Goal: Transaction & Acquisition: Purchase product/service

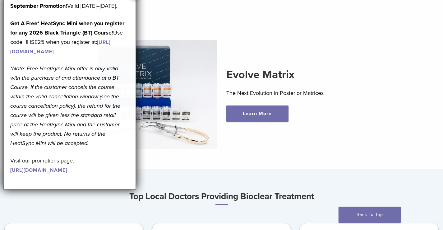
scroll to position [186, 0]
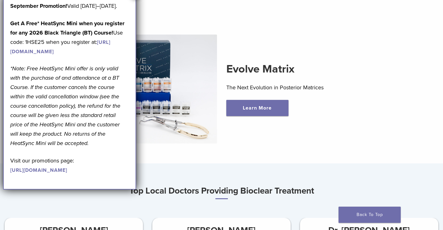
click at [263, 147] on div "Evolve Matrix The Next Evolution in Posterior Matrices Learn More" at bounding box center [221, 89] width 422 height 139
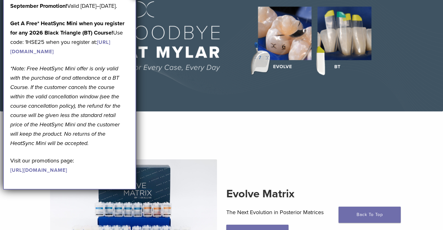
scroll to position [0, 0]
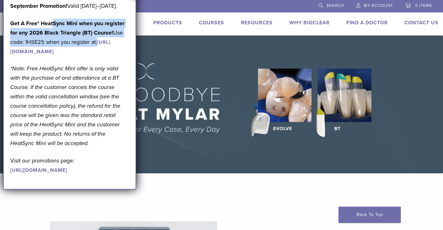
drag, startPoint x: 52, startPoint y: 35, endPoint x: 111, endPoint y: 52, distance: 60.7
click at [110, 49] on p "Get A Free* HeatSync Mini when you register for any 2026 Black Triangle (BT) Co…" at bounding box center [69, 37] width 119 height 37
click at [110, 55] on link "https://www.bioclearmatrix.com/events/6-in-person-black-triangle-certification-…" at bounding box center [60, 47] width 100 height 16
click at [279, 155] on img at bounding box center [221, 104] width 443 height 138
click at [63, 33] on strong "Get A Free* HeatSync Mini when you register for any 2026 Black Triangle (BT) Co…" at bounding box center [67, 28] width 114 height 16
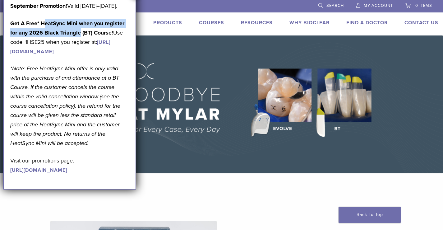
drag, startPoint x: 45, startPoint y: 30, endPoint x: 79, endPoint y: 43, distance: 35.8
click at [79, 36] on strong "Get A Free* HeatSync Mini when you register for any 2026 Black Triangle (BT) Co…" at bounding box center [67, 28] width 114 height 16
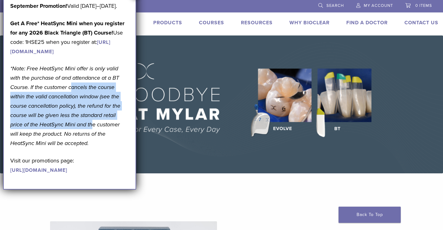
drag, startPoint x: 71, startPoint y: 115, endPoint x: 91, endPoint y: 154, distance: 43.6
click at [91, 146] on em "*Note: Free HeatSync Mini offer is only valid with the purchase of and attendan…" at bounding box center [65, 105] width 110 height 81
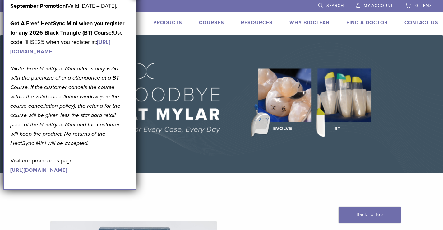
click at [69, 55] on link "https://www.bioclearmatrix.com/events/6-in-person-black-triangle-certification-…" at bounding box center [60, 47] width 100 height 16
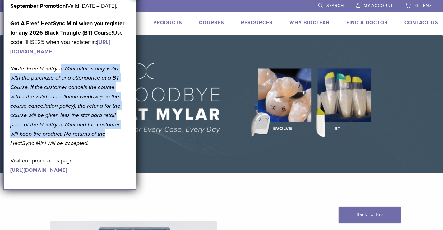
drag, startPoint x: 62, startPoint y: 95, endPoint x: 95, endPoint y: 162, distance: 74.8
click at [95, 146] on em "*Note: Free HeatSync Mini offer is only valid with the purchase of and attendan…" at bounding box center [65, 105] width 110 height 81
click at [96, 146] on em "*Note: Free HeatSync Mini offer is only valid with the purchase of and attendan…" at bounding box center [65, 105] width 110 height 81
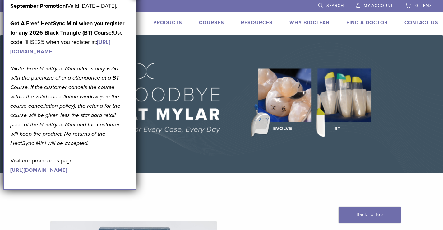
click at [174, 21] on link "Products" at bounding box center [167, 23] width 29 height 6
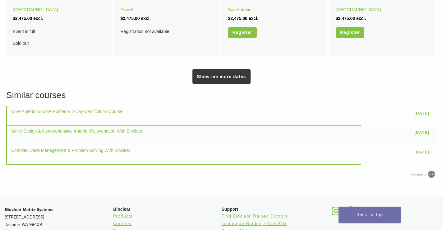
scroll to position [373, 0]
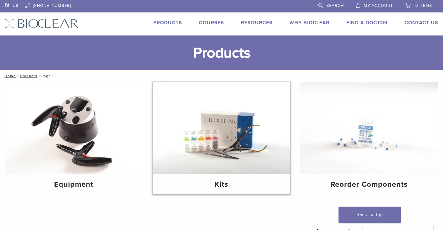
click at [232, 152] on img at bounding box center [222, 128] width 138 height 92
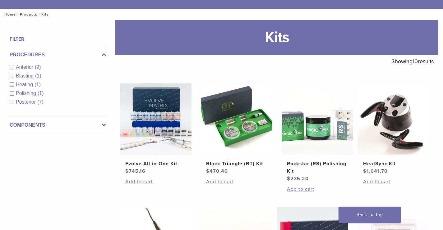
scroll to position [62, 0]
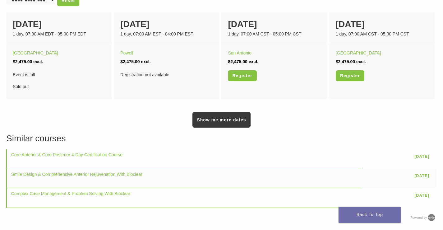
scroll to position [466, 0]
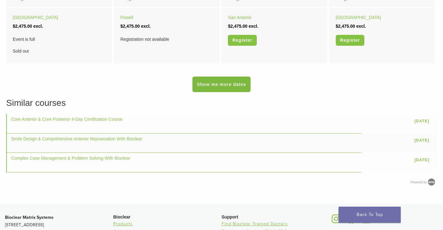
drag, startPoint x: 204, startPoint y: 75, endPoint x: 205, endPoint y: 82, distance: 7.5
click at [204, 75] on div "Show me more dates" at bounding box center [221, 79] width 430 height 26
click at [205, 83] on link "Show me more dates" at bounding box center [221, 84] width 58 height 16
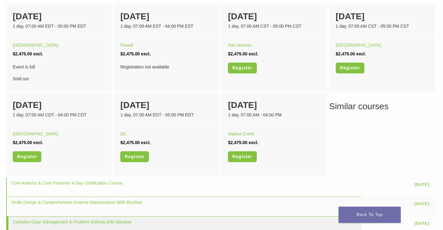
scroll to position [342, 0]
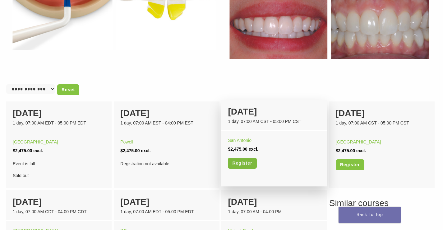
click at [252, 160] on link "Register" at bounding box center [242, 163] width 29 height 11
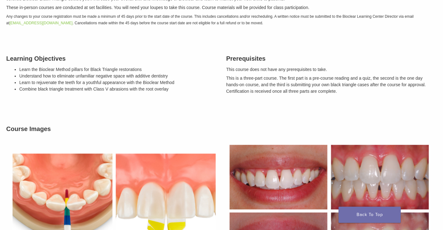
scroll to position [0, 0]
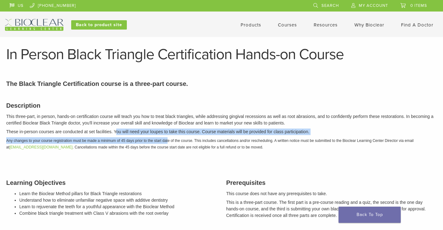
drag, startPoint x: 116, startPoint y: 130, endPoint x: 170, endPoint y: 142, distance: 55.6
click at [168, 142] on div "Description This three-part, in person, hands-on certification course will teac…" at bounding box center [222, 125] width 440 height 64
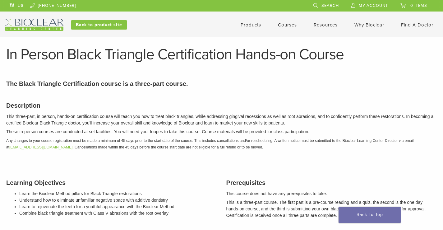
click at [170, 142] on em "Any changes to your course registration must be made a minimum of 45 days prior…" at bounding box center [209, 143] width 407 height 11
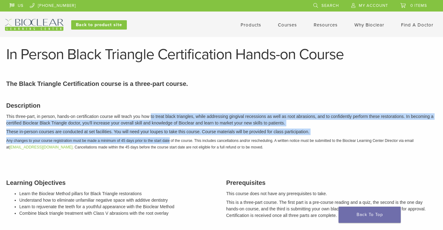
drag, startPoint x: 170, startPoint y: 142, endPoint x: 150, endPoint y: 114, distance: 34.3
click at [150, 115] on div "Description This three-part, in person, hands-on certification course will teac…" at bounding box center [222, 125] width 440 height 64
click at [150, 114] on p "This three-part, in person, hands-on certification course will teach you how to…" at bounding box center [221, 119] width 430 height 13
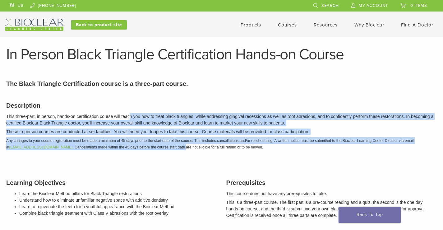
drag, startPoint x: 130, startPoint y: 115, endPoint x: 183, endPoint y: 151, distance: 64.4
click at [180, 150] on div "Description This three-part, in person, hands-on certification course will teac…" at bounding box center [222, 125] width 440 height 64
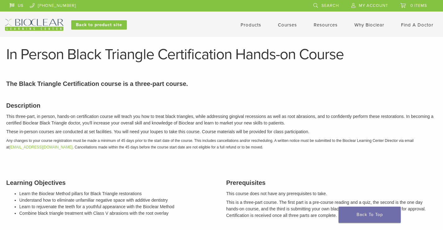
click at [183, 151] on div "Description This three-part, in person, hands-on certification course will teac…" at bounding box center [222, 125] width 440 height 64
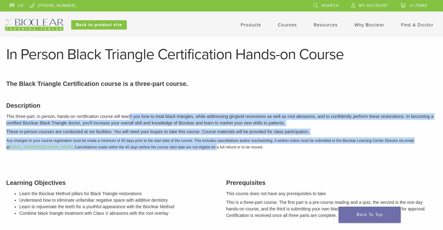
drag, startPoint x: 131, startPoint y: 113, endPoint x: 207, endPoint y: 161, distance: 90.3
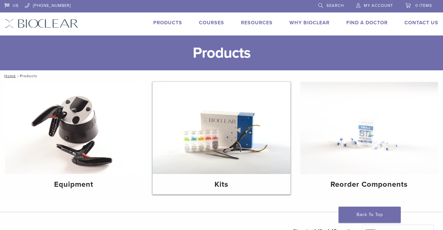
click at [218, 138] on img at bounding box center [222, 128] width 138 height 92
click at [61, 161] on img at bounding box center [74, 128] width 138 height 92
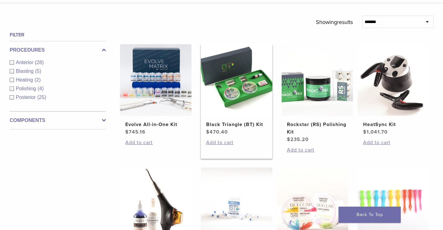
scroll to position [124, 0]
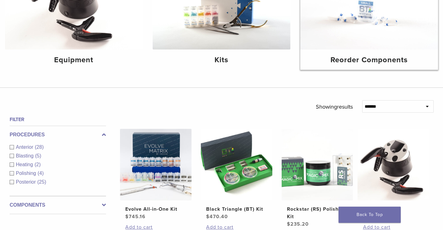
click at [370, 34] on img at bounding box center [369, 3] width 138 height 92
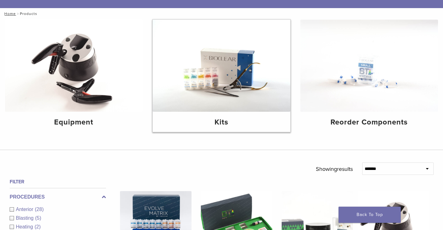
click at [225, 105] on img at bounding box center [222, 66] width 138 height 92
click at [380, 94] on img at bounding box center [369, 66] width 138 height 92
click at [230, 106] on img at bounding box center [222, 66] width 138 height 92
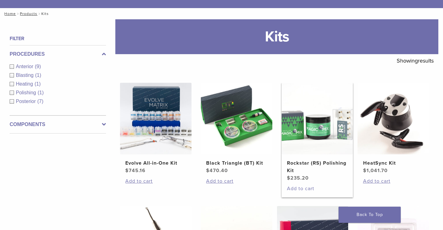
scroll to position [93, 0]
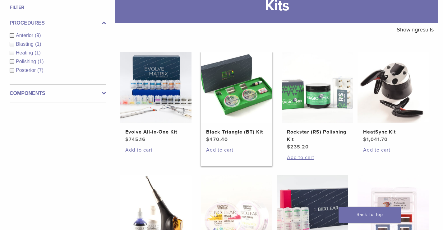
click at [265, 115] on img at bounding box center [236, 87] width 71 height 71
click at [147, 114] on img at bounding box center [155, 87] width 71 height 71
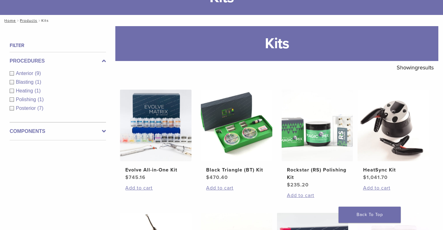
scroll to position [0, 0]
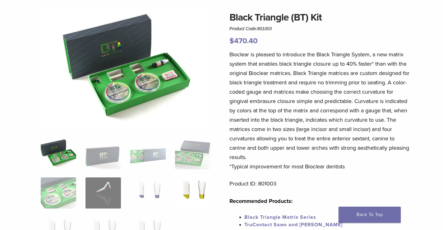
scroll to position [62, 0]
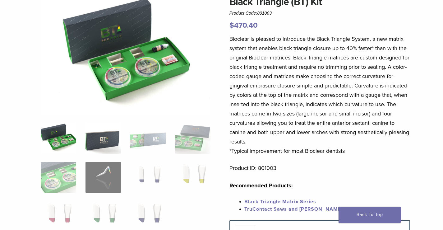
click at [106, 142] on img at bounding box center [102, 137] width 35 height 31
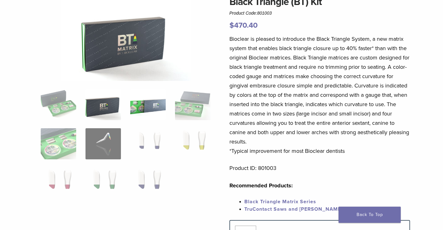
click at [152, 110] on img at bounding box center [147, 104] width 35 height 31
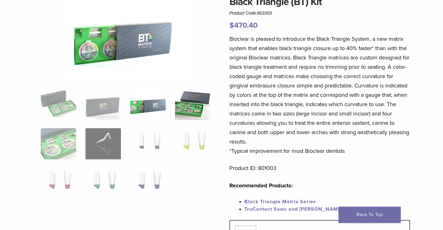
click at [185, 112] on img at bounding box center [192, 104] width 35 height 31
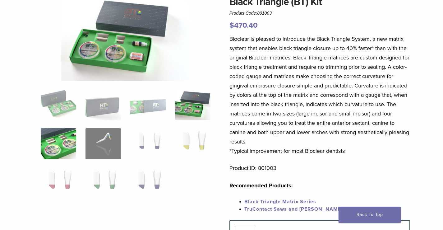
click at [55, 145] on img at bounding box center [58, 143] width 35 height 31
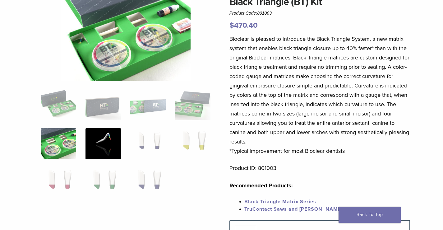
click at [104, 147] on img at bounding box center [102, 143] width 35 height 31
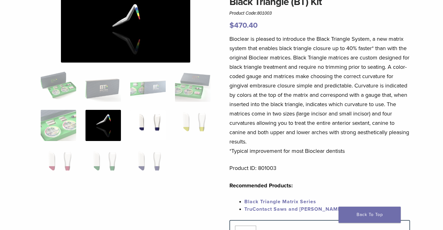
click at [152, 136] on img at bounding box center [147, 125] width 35 height 31
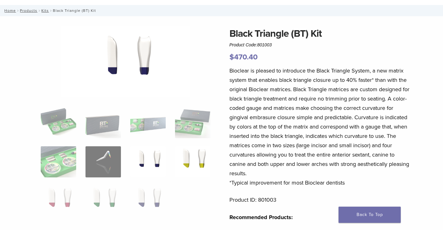
scroll to position [0, 0]
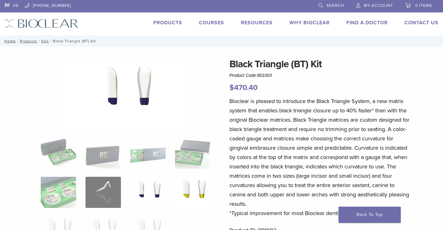
click at [199, 193] on img at bounding box center [192, 192] width 35 height 31
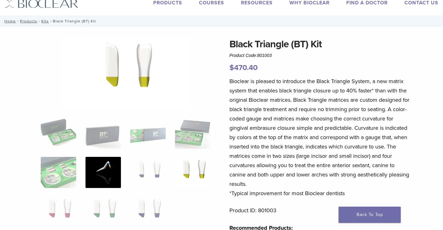
scroll to position [31, 0]
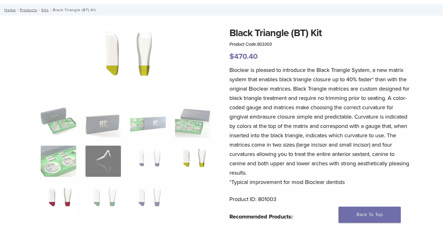
click at [57, 198] on img at bounding box center [58, 200] width 35 height 31
click at [93, 198] on img at bounding box center [102, 200] width 35 height 31
click at [156, 204] on img at bounding box center [147, 200] width 35 height 31
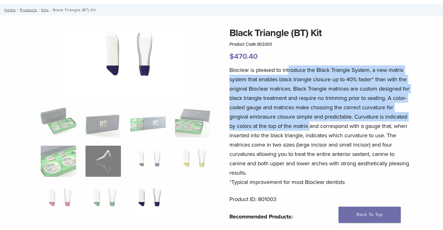
drag, startPoint x: 288, startPoint y: 64, endPoint x: 317, endPoint y: 138, distance: 78.8
click at [316, 136] on div "Black Triangle (BT) Kit Product Code: 801003 $ 470.40 Bioclear is pleased to in…" at bounding box center [319, 171] width 181 height 293
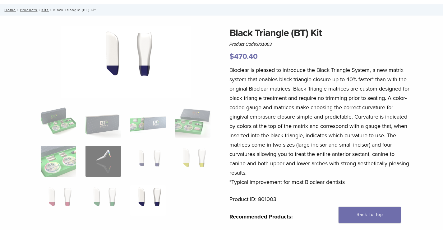
click at [320, 141] on p "Bioclear is pleased to introduce the Black Triangle System, a new matrix system…" at bounding box center [319, 125] width 181 height 121
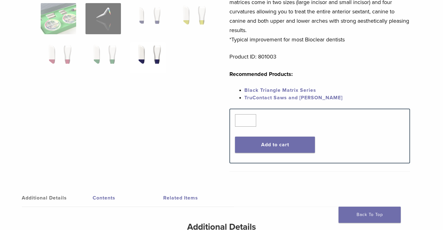
scroll to position [16, 0]
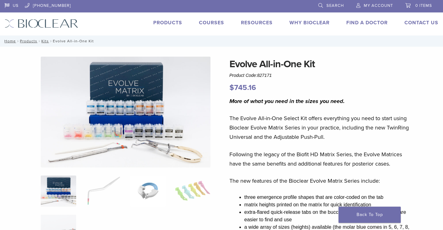
click at [149, 195] on img at bounding box center [147, 190] width 35 height 31
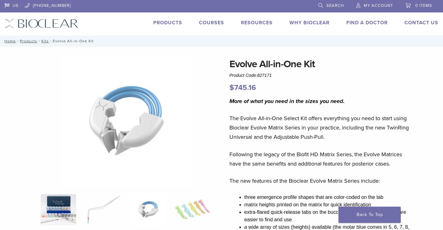
click at [72, 200] on img at bounding box center [58, 209] width 35 height 31
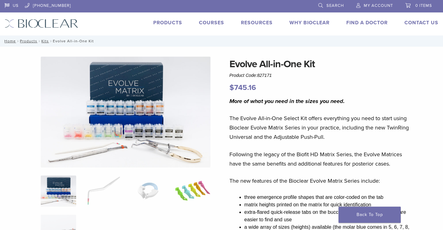
click at [203, 192] on img at bounding box center [192, 190] width 35 height 31
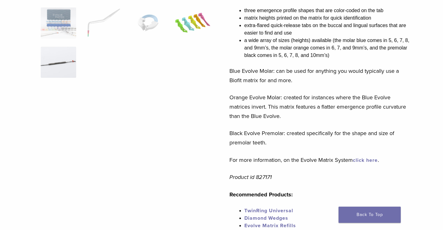
click at [66, 67] on img at bounding box center [58, 62] width 35 height 31
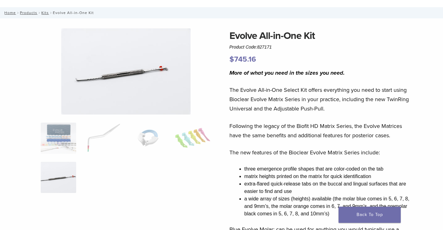
scroll to position [19, 0]
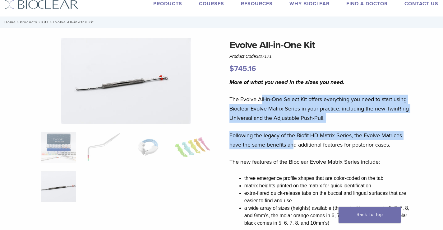
drag, startPoint x: 260, startPoint y: 102, endPoint x: 295, endPoint y: 147, distance: 56.9
click at [295, 148] on p "Following the legacy of the Biofit HD Matrix Series, the Evolve Matrices have t…" at bounding box center [319, 140] width 181 height 19
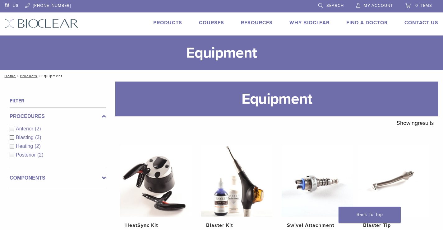
click at [136, 122] on div "**********" at bounding box center [277, 124] width 332 height 17
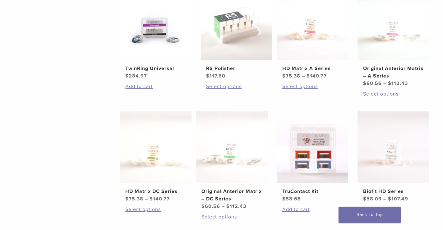
scroll to position [342, 0]
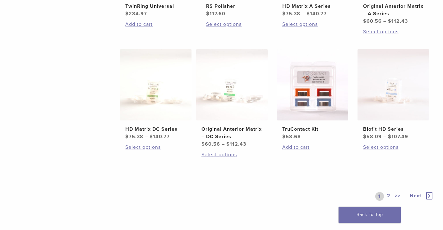
click at [388, 193] on link "2" at bounding box center [389, 196] width 6 height 9
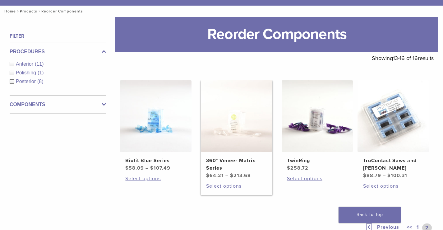
scroll to position [158, 0]
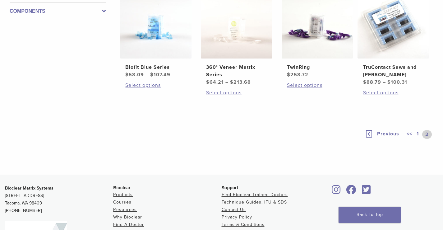
click at [418, 135] on link "1" at bounding box center [417, 134] width 5 height 9
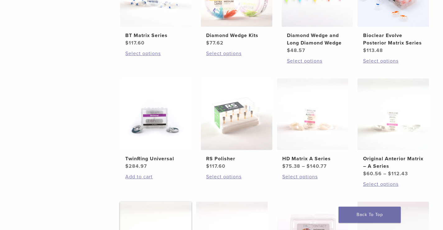
scroll to position [96, 0]
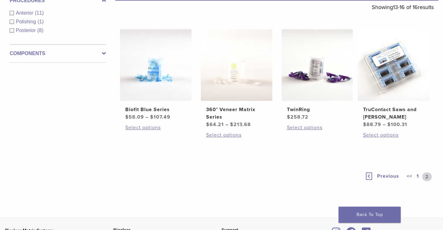
scroll to position [155, 0]
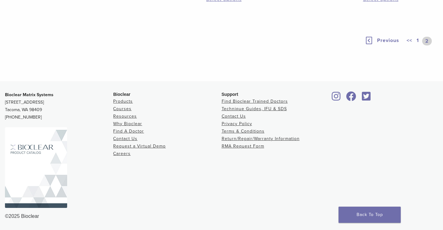
scroll to position [65, 0]
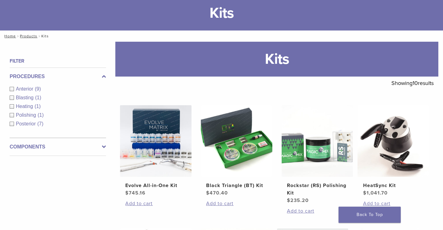
scroll to position [93, 0]
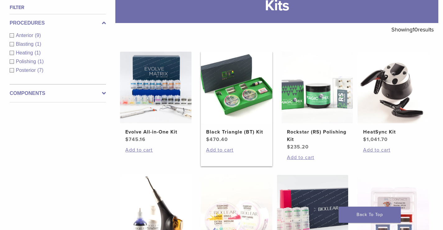
click at [238, 113] on img at bounding box center [236, 87] width 71 height 71
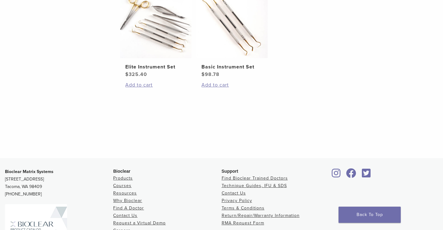
scroll to position [62, 0]
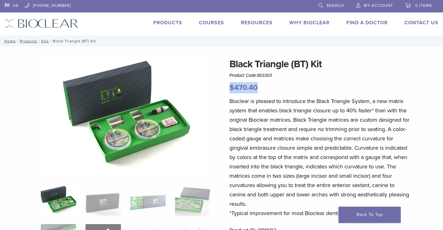
drag, startPoint x: 281, startPoint y: 84, endPoint x: 296, endPoint y: 86, distance: 15.0
click at [296, 86] on p "$ 470.40" at bounding box center [319, 87] width 181 height 11
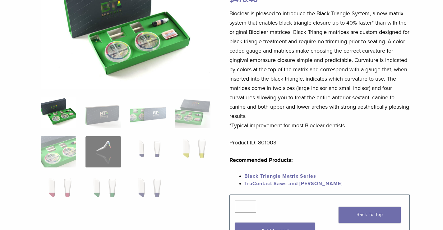
scroll to position [93, 0]
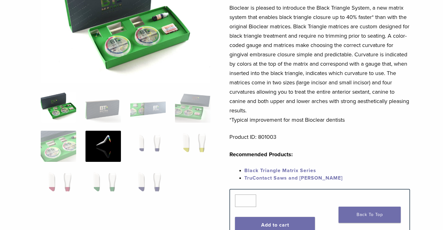
click at [93, 145] on img at bounding box center [102, 146] width 35 height 31
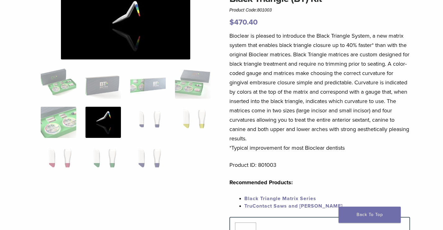
scroll to position [0, 0]
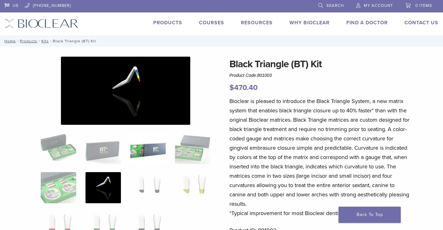
click at [141, 156] on img at bounding box center [147, 148] width 35 height 31
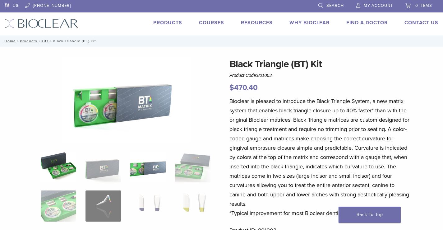
click at [57, 167] on img at bounding box center [58, 166] width 35 height 31
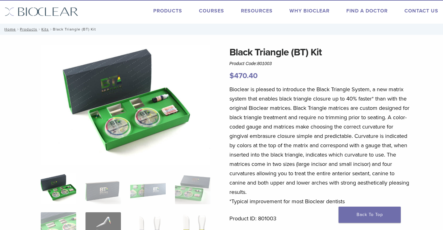
scroll to position [31, 0]
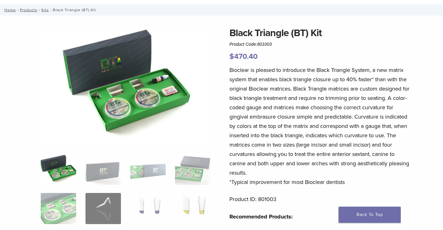
click at [322, 128] on p "Bioclear is pleased to introduce the Black Triangle System, a new matrix system…" at bounding box center [319, 125] width 181 height 121
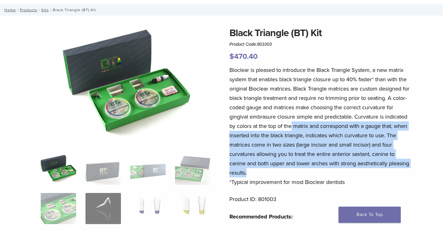
drag, startPoint x: 292, startPoint y: 124, endPoint x: 309, endPoint y: 173, distance: 52.2
click at [309, 173] on p "Bioclear is pleased to introduce the Black Triangle System, a new matrix system…" at bounding box center [319, 125] width 181 height 121
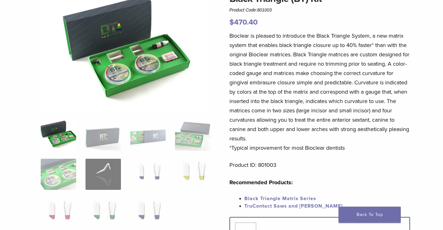
scroll to position [0, 0]
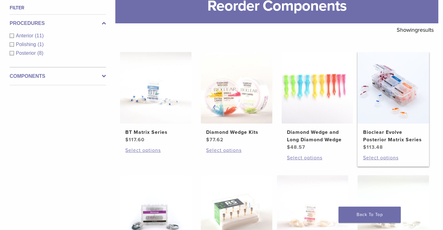
scroll to position [93, 0]
click at [152, 106] on img at bounding box center [155, 87] width 71 height 71
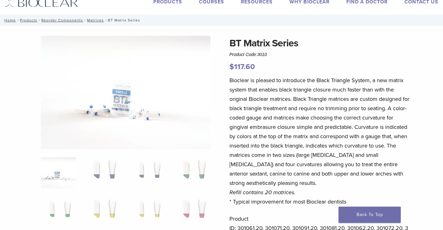
scroll to position [31, 0]
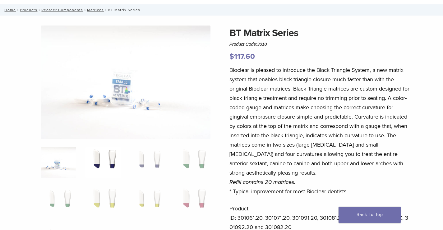
click at [109, 166] on img at bounding box center [102, 162] width 35 height 31
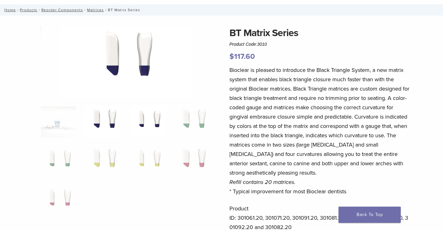
click at [159, 118] on img at bounding box center [147, 121] width 35 height 31
click at [198, 118] on img at bounding box center [192, 121] width 35 height 31
click at [199, 153] on img at bounding box center [192, 160] width 35 height 31
click at [146, 158] on img at bounding box center [147, 160] width 35 height 31
click at [96, 159] on img at bounding box center [102, 160] width 35 height 31
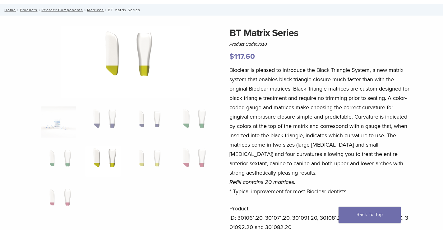
click at [281, 110] on p "Bioclear is pleased to introduce the Black Triangle System, a new matrix system…" at bounding box center [319, 130] width 181 height 131
click at [419, 55] on div "**********" at bounding box center [221, 193] width 443 height 337
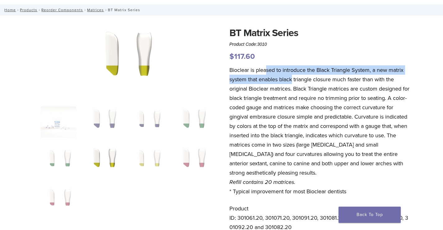
drag, startPoint x: 267, startPoint y: 69, endPoint x: 293, endPoint y: 77, distance: 27.0
click at [292, 77] on p "Bioclear is pleased to introduce the Black Triangle System, a new matrix system…" at bounding box center [319, 130] width 181 height 131
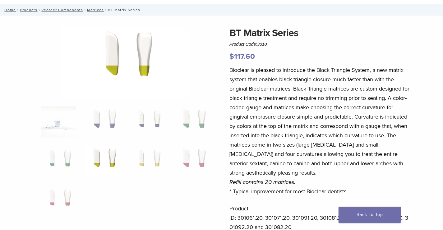
click at [299, 82] on p "Bioclear is pleased to introduce the Black Triangle System, a new matrix system…" at bounding box center [319, 130] width 181 height 131
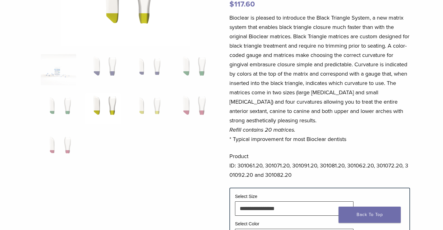
scroll to position [93, 0]
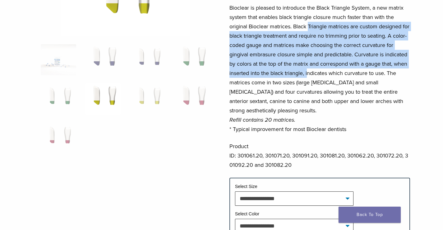
drag, startPoint x: 308, startPoint y: 29, endPoint x: 309, endPoint y: 68, distance: 39.2
click at [309, 68] on p "Bioclear is pleased to introduce the Black Triangle System, a new matrix system…" at bounding box center [319, 68] width 181 height 131
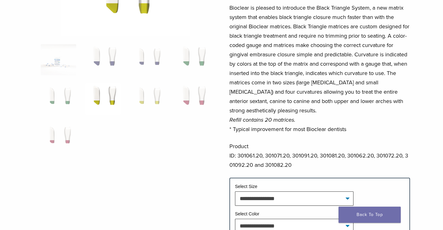
click at [310, 69] on p "Bioclear is pleased to introduce the Black Triangle System, a new matrix system…" at bounding box center [319, 68] width 181 height 131
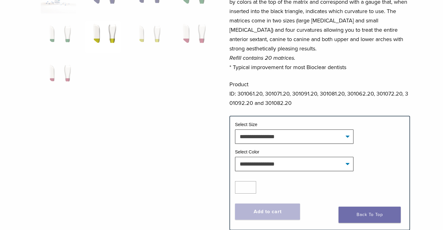
scroll to position [155, 0]
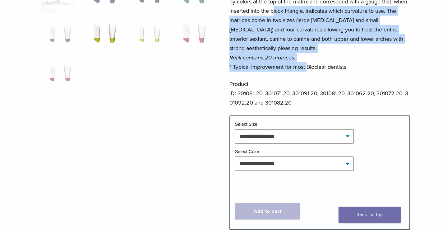
drag, startPoint x: 274, startPoint y: 13, endPoint x: 306, endPoint y: 65, distance: 60.7
click at [306, 63] on p "Bioclear is pleased to introduce the Black Triangle System, a new matrix system…" at bounding box center [319, 6] width 181 height 131
click at [305, 67] on p "Bioclear is pleased to introduce the Black Triangle System, a new matrix system…" at bounding box center [319, 6] width 181 height 131
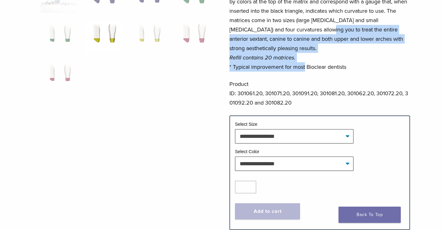
drag, startPoint x: 302, startPoint y: 70, endPoint x: 303, endPoint y: 32, distance: 37.9
click at [303, 32] on p "Bioclear is pleased to introduce the Black Triangle System, a new matrix system…" at bounding box center [319, 6] width 181 height 131
click at [303, 34] on p "Bioclear is pleased to introduce the Black Triangle System, a new matrix system…" at bounding box center [319, 6] width 181 height 131
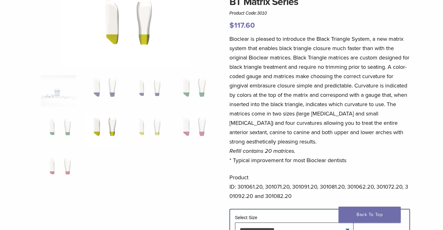
scroll to position [0, 0]
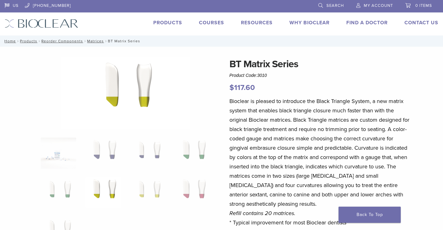
click at [242, 149] on p "Bioclear is pleased to introduce the Black Triangle System, a new matrix system…" at bounding box center [319, 161] width 181 height 131
click at [108, 160] on img at bounding box center [102, 152] width 35 height 31
click at [73, 158] on img at bounding box center [58, 152] width 35 height 31
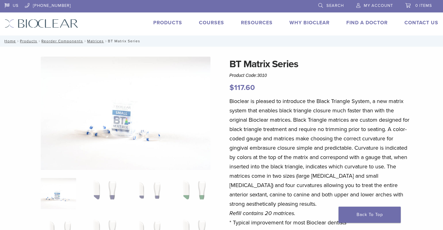
scroll to position [155, 0]
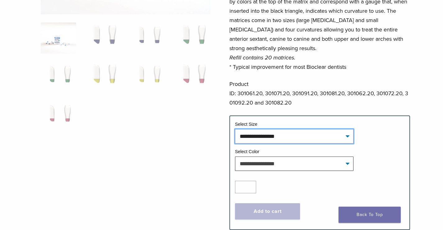
click at [255, 130] on select "**********" at bounding box center [294, 136] width 119 height 14
click at [235, 129] on select "**********" at bounding box center [294, 136] width 119 height 14
select select "*****"
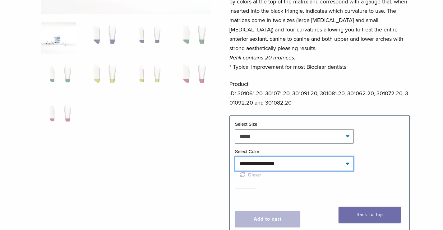
click at [257, 159] on select "**********" at bounding box center [294, 163] width 119 height 14
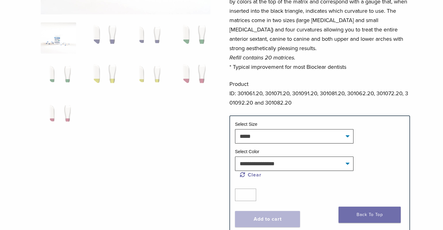
click at [163, 158] on div at bounding box center [126, 64] width 170 height 326
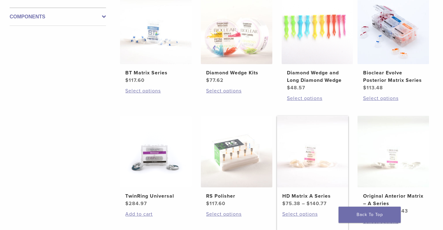
scroll to position [209, 0]
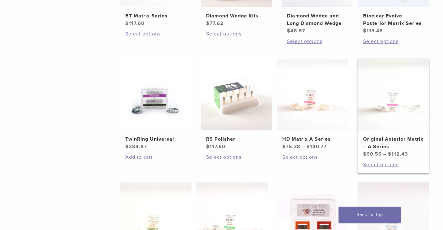
click at [406, 113] on img at bounding box center [392, 94] width 71 height 71
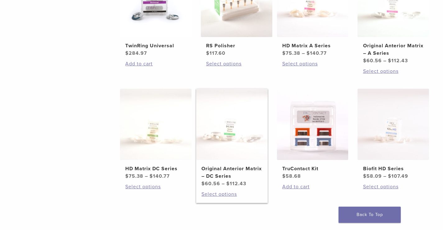
scroll to position [458, 0]
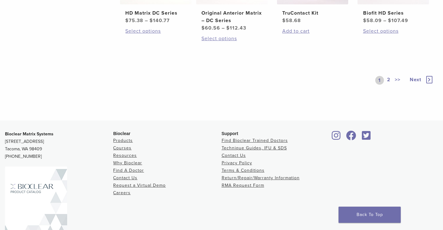
click at [390, 80] on link "2" at bounding box center [389, 80] width 6 height 9
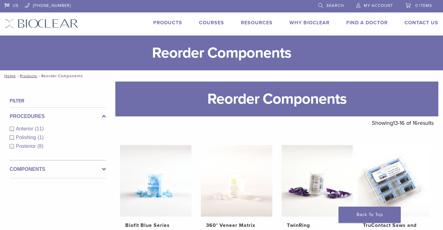
scroll to position [93, 0]
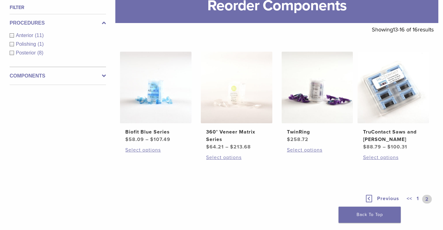
click at [416, 198] on link "1" at bounding box center [417, 199] width 5 height 9
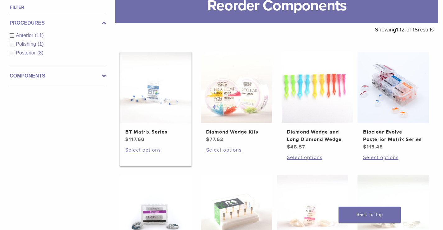
click at [159, 115] on img at bounding box center [155, 87] width 71 height 71
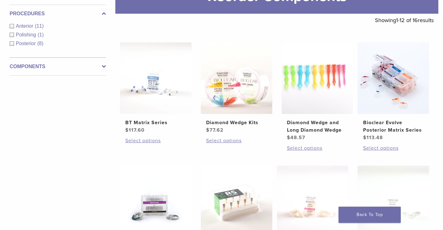
scroll to position [127, 0]
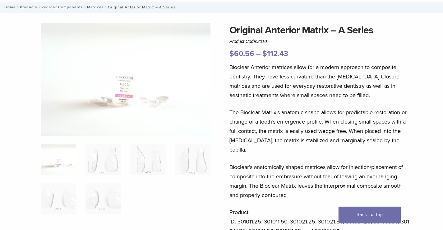
scroll to position [93, 0]
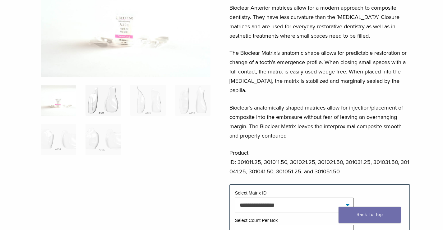
click at [96, 110] on img at bounding box center [102, 100] width 35 height 31
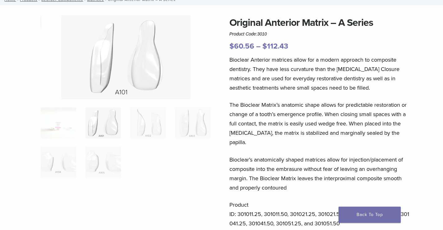
scroll to position [0, 0]
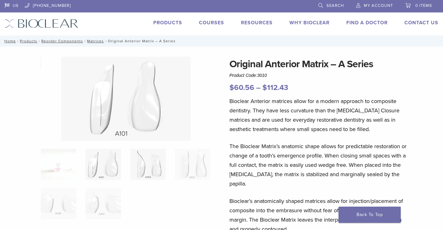
click at [154, 174] on img at bounding box center [147, 164] width 35 height 31
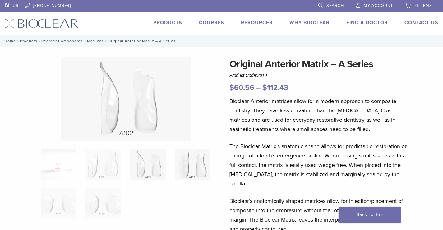
click at [196, 164] on img at bounding box center [192, 164] width 35 height 31
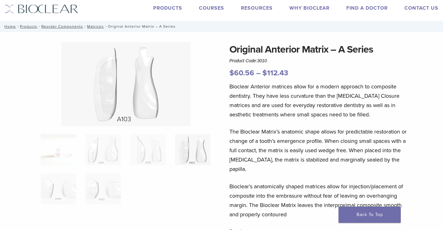
scroll to position [155, 0]
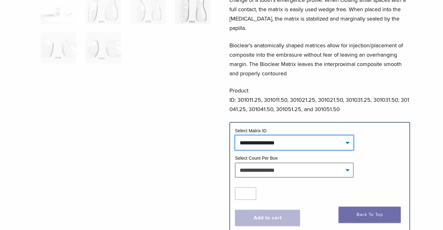
click at [314, 135] on select "**********" at bounding box center [294, 142] width 119 height 14
click at [169, 152] on div at bounding box center [126, 63] width 170 height 325
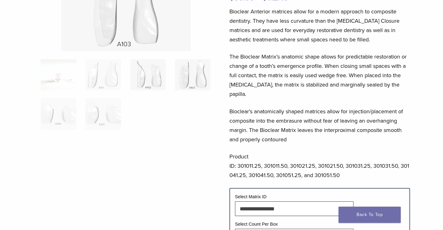
scroll to position [0, 0]
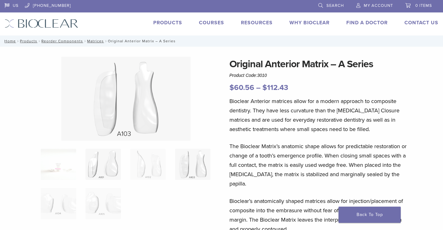
click at [116, 165] on img at bounding box center [102, 164] width 35 height 31
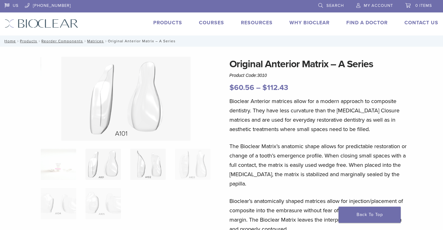
click at [140, 157] on img at bounding box center [147, 164] width 35 height 31
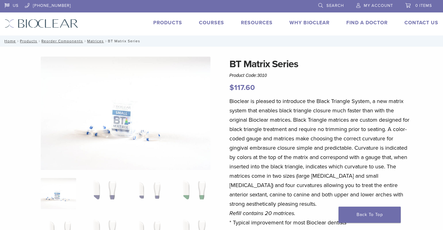
scroll to position [93, 0]
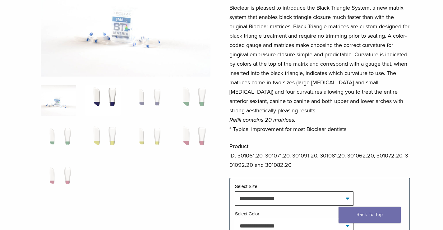
click at [104, 95] on img at bounding box center [102, 100] width 35 height 31
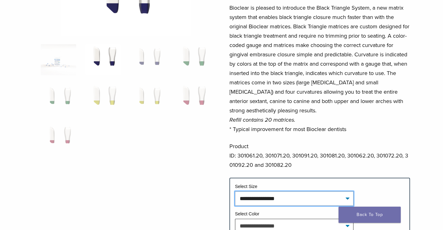
click at [278, 199] on select "**********" at bounding box center [294, 198] width 119 height 14
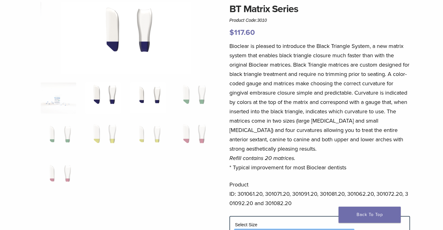
scroll to position [31, 0]
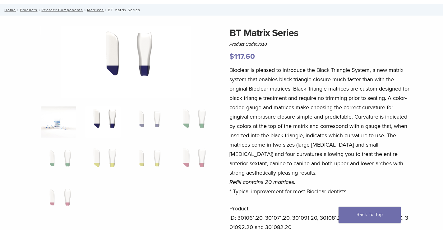
click at [72, 126] on img at bounding box center [58, 121] width 35 height 31
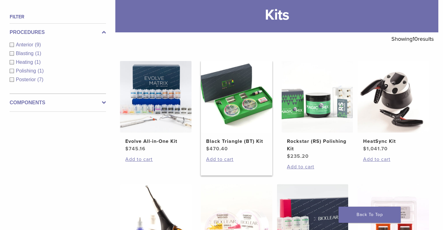
scroll to position [93, 0]
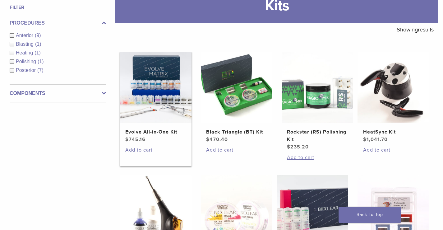
click at [170, 123] on link "Evolve All-in-One Kit $ 745.16" at bounding box center [155, 97] width 71 height 91
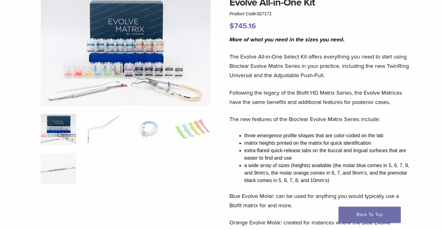
scroll to position [62, 0]
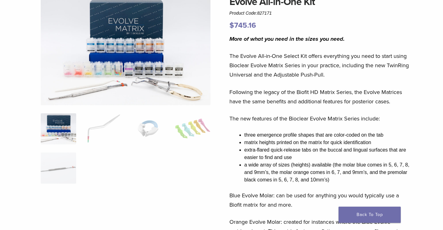
click at [95, 145] on ol at bounding box center [125, 152] width 179 height 78
click at [100, 136] on img at bounding box center [102, 128] width 35 height 31
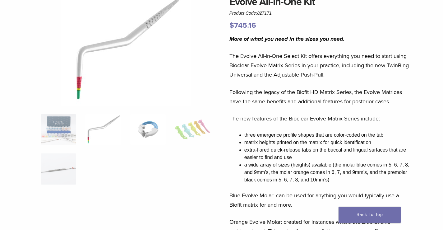
click at [140, 139] on img at bounding box center [147, 129] width 35 height 31
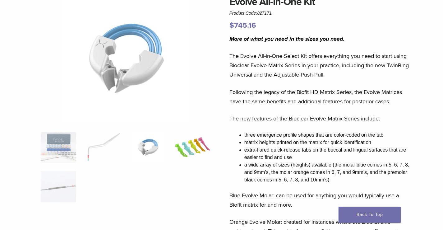
click at [204, 137] on img at bounding box center [192, 147] width 35 height 31
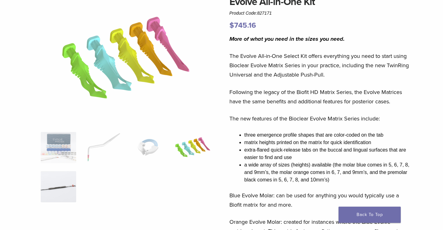
click at [59, 180] on img at bounding box center [58, 186] width 35 height 31
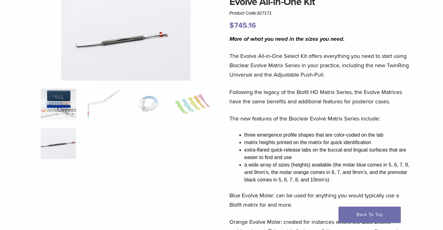
click at [65, 109] on img at bounding box center [58, 104] width 35 height 31
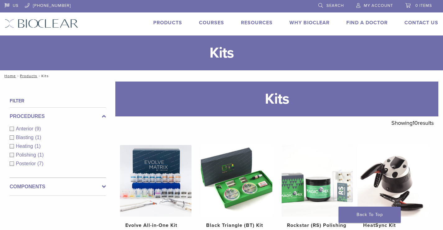
scroll to position [93, 0]
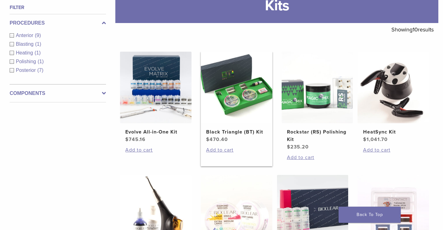
click at [242, 119] on img at bounding box center [236, 87] width 71 height 71
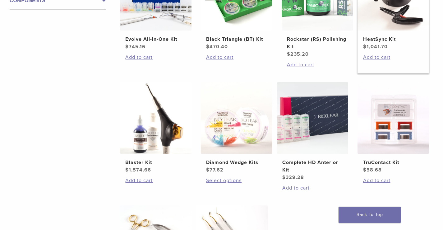
scroll to position [186, 0]
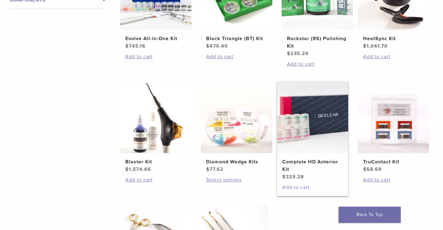
click at [326, 183] on link "Add to cart" at bounding box center [312, 186] width 61 height 7
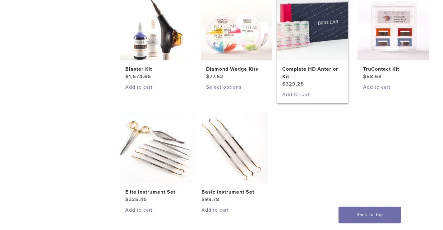
scroll to position [280, 0]
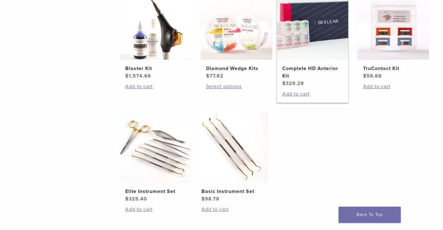
click at [289, 66] on h2 "Complete HD Anterior Kit" at bounding box center [312, 72] width 61 height 15
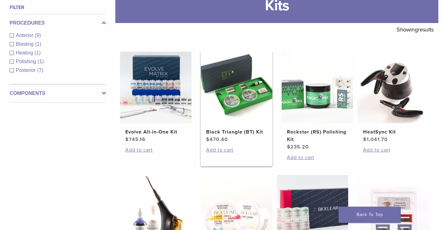
scroll to position [218, 0]
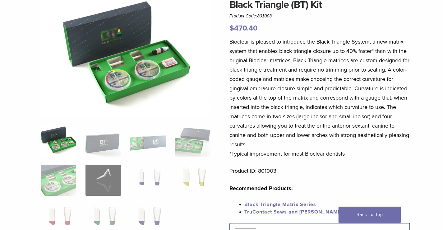
scroll to position [62, 0]
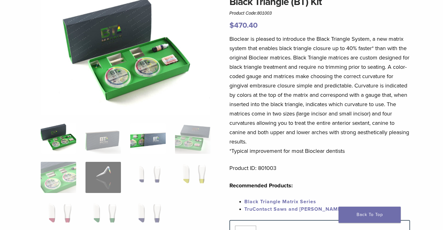
click at [143, 133] on img at bounding box center [147, 137] width 35 height 31
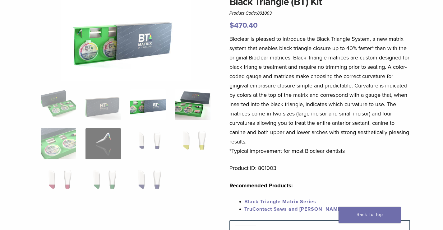
click at [202, 114] on img at bounding box center [192, 104] width 35 height 31
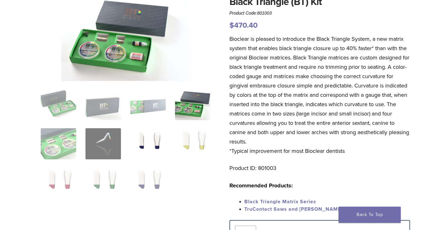
click at [150, 143] on img at bounding box center [147, 143] width 35 height 31
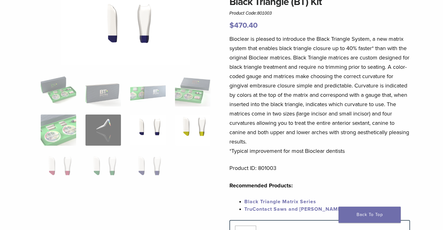
click at [199, 129] on img at bounding box center [192, 129] width 35 height 31
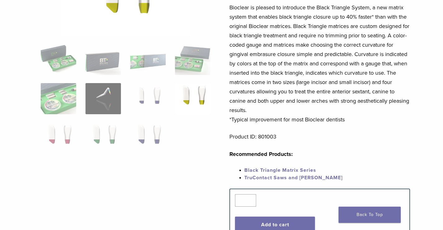
scroll to position [93, 0]
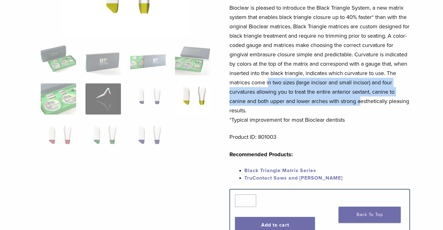
drag, startPoint x: 267, startPoint y: 84, endPoint x: 361, endPoint y: 97, distance: 94.8
click at [361, 97] on p "Bioclear is pleased to introduce the Black Triangle System, a new matrix system…" at bounding box center [319, 63] width 181 height 121
click at [361, 98] on p "Bioclear is pleased to introduce the Black Triangle System, a new matrix system…" at bounding box center [319, 63] width 181 height 121
drag, startPoint x: 243, startPoint y: 85, endPoint x: 282, endPoint y: 105, distance: 43.9
click at [282, 105] on p "Bioclear is pleased to introduce the Black Triangle System, a new matrix system…" at bounding box center [319, 63] width 181 height 121
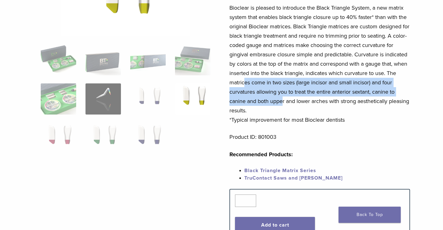
click at [282, 105] on p "Bioclear is pleased to introduce the Black Triangle System, a new matrix system…" at bounding box center [319, 63] width 181 height 121
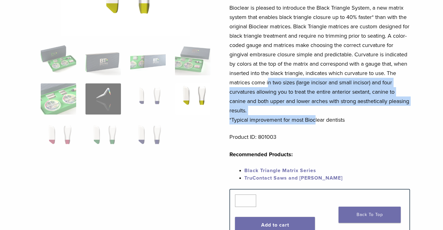
drag, startPoint x: 267, startPoint y: 82, endPoint x: 312, endPoint y: 120, distance: 58.9
click at [312, 120] on p "Bioclear is pleased to introduce the Black Triangle System, a new matrix system…" at bounding box center [319, 63] width 181 height 121
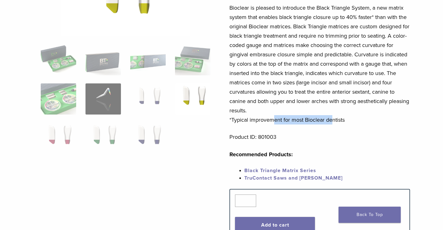
drag, startPoint x: 271, startPoint y: 118, endPoint x: 330, endPoint y: 123, distance: 59.0
click at [330, 123] on p "Bioclear is pleased to introduce the Black Triangle System, a new matrix system…" at bounding box center [319, 63] width 181 height 121
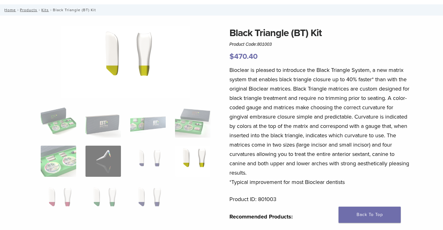
scroll to position [0, 0]
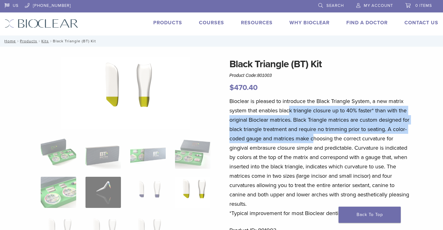
drag, startPoint x: 289, startPoint y: 110, endPoint x: 328, endPoint y: 140, distance: 49.4
click at [328, 140] on p "Bioclear is pleased to introduce the Black Triangle System, a new matrix system…" at bounding box center [319, 156] width 181 height 121
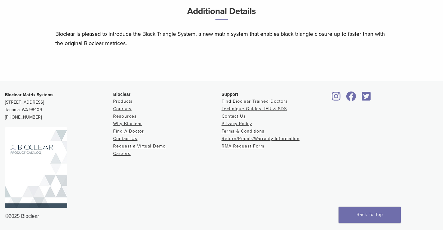
scroll to position [109, 0]
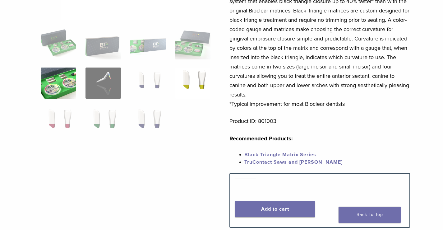
click at [58, 93] on img at bounding box center [58, 82] width 35 height 31
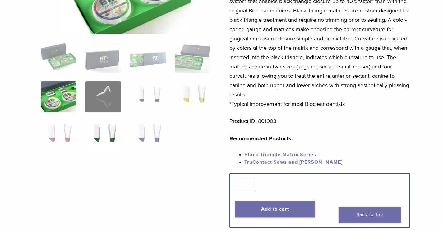
scroll to position [0, 0]
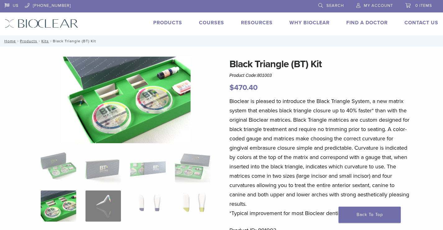
click at [158, 103] on img at bounding box center [125, 100] width 129 height 86
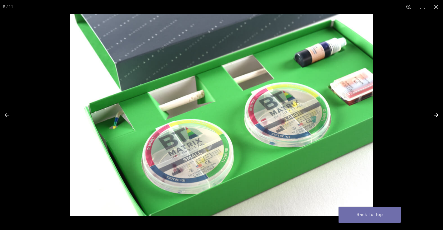
click at [435, 114] on button "Next (arrow right)" at bounding box center [432, 114] width 22 height 31
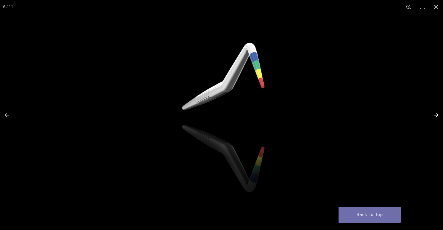
click at [435, 114] on button "Next (arrow right)" at bounding box center [432, 114] width 22 height 31
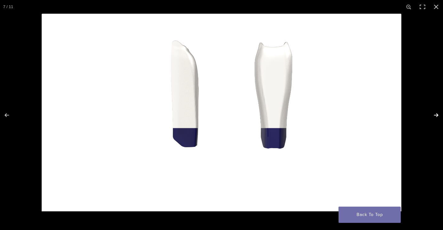
click at [435, 114] on button "Next (arrow right)" at bounding box center [432, 114] width 22 height 31
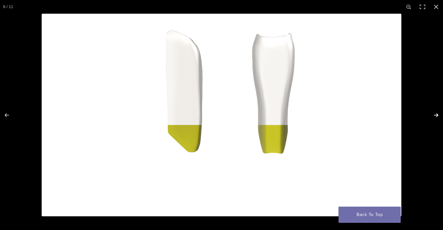
click at [435, 114] on button "Next (arrow right)" at bounding box center [432, 114] width 22 height 31
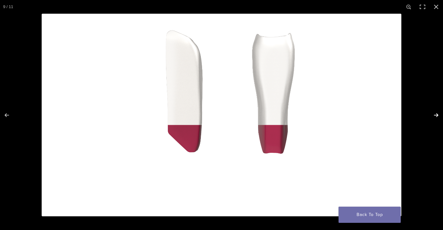
click at [435, 114] on button "Next (arrow right)" at bounding box center [432, 114] width 22 height 31
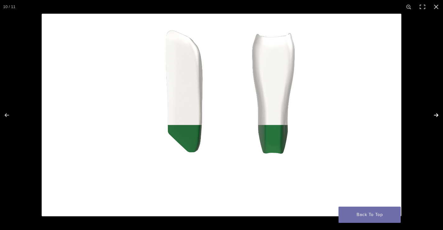
click at [435, 114] on button "Next (arrow right)" at bounding box center [432, 114] width 22 height 31
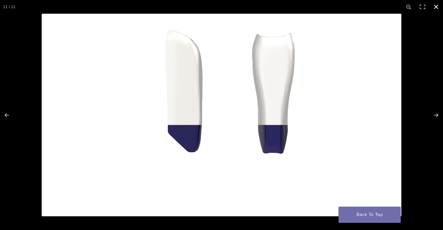
click at [437, 7] on button "Close (Esc)" at bounding box center [436, 7] width 14 height 14
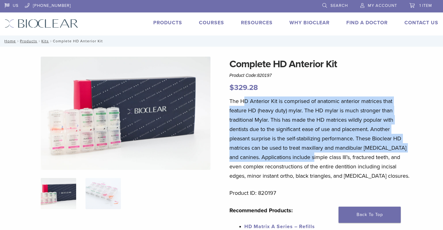
drag, startPoint x: 245, startPoint y: 98, endPoint x: 324, endPoint y: 162, distance: 101.7
click at [323, 160] on p "The HD Anterior Kit is comprised of anatomic anterior matrices that feature HD …" at bounding box center [319, 138] width 181 height 84
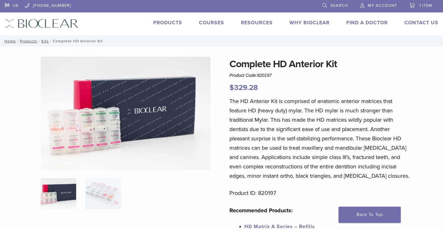
click at [325, 162] on p "The HD Anterior Kit is comprised of anatomic anterior matrices that feature HD …" at bounding box center [319, 138] width 181 height 84
click at [103, 201] on img at bounding box center [102, 193] width 35 height 31
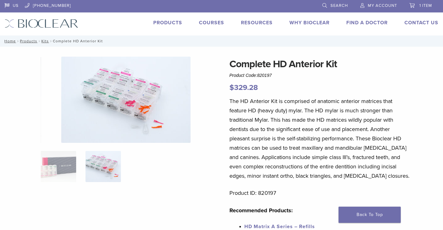
click at [128, 115] on img at bounding box center [125, 100] width 129 height 86
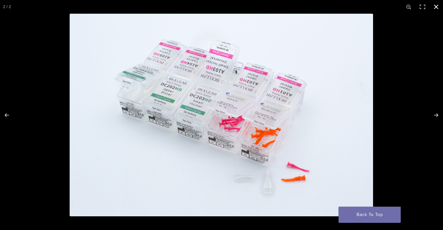
click at [433, 3] on button "Close (Esc)" at bounding box center [436, 7] width 14 height 14
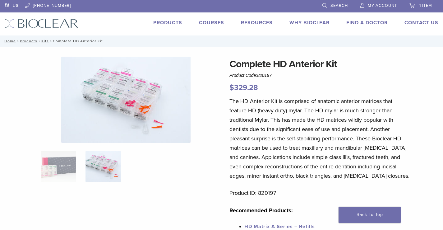
scroll to position [31, 0]
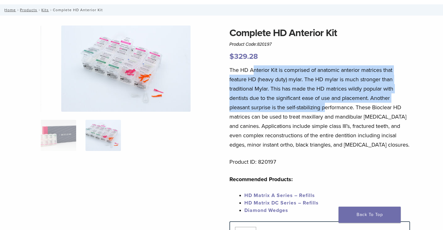
drag, startPoint x: 254, startPoint y: 71, endPoint x: 340, endPoint y: 113, distance: 95.8
click at [329, 109] on p "The HD Anterior Kit is comprised of anatomic anterior matrices that feature HD …" at bounding box center [319, 107] width 181 height 84
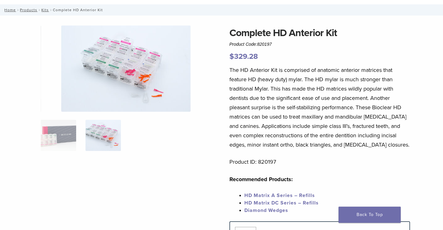
click at [341, 113] on p "The HD Anterior Kit is comprised of anatomic anterior matrices that feature HD …" at bounding box center [319, 107] width 181 height 84
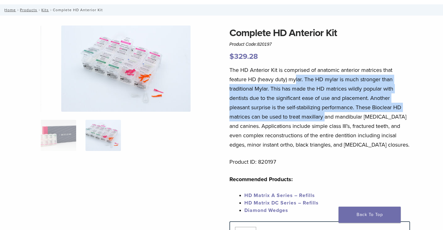
drag, startPoint x: 295, startPoint y: 76, endPoint x: 325, endPoint y: 125, distance: 58.0
click at [326, 120] on p "The HD Anterior Kit is comprised of anatomic anterior matrices that feature HD …" at bounding box center [319, 107] width 181 height 84
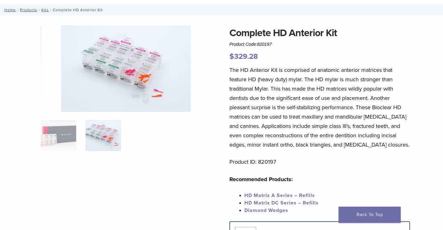
click at [325, 125] on p "The HD Anterior Kit is comprised of anatomic anterior matrices that feature HD …" at bounding box center [319, 107] width 181 height 84
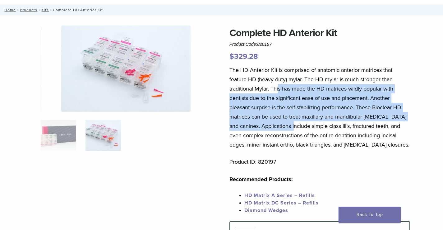
drag, startPoint x: 278, startPoint y: 85, endPoint x: 300, endPoint y: 129, distance: 48.9
click at [300, 129] on p "The HD Anterior Kit is comprised of anatomic anterior matrices that feature HD …" at bounding box center [319, 107] width 181 height 84
click at [300, 130] on p "The HD Anterior Kit is comprised of anatomic anterior matrices that feature HD …" at bounding box center [319, 107] width 181 height 84
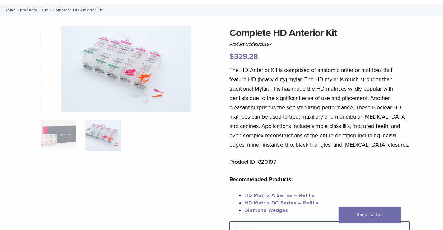
click at [297, 142] on p "The HD Anterior Kit is comprised of anatomic anterior matrices that feature HD …" at bounding box center [319, 107] width 181 height 84
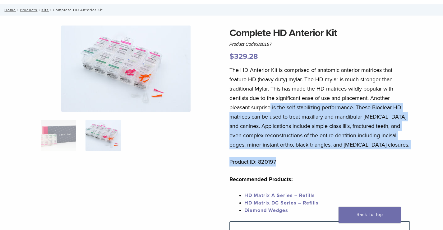
drag, startPoint x: 270, startPoint y: 109, endPoint x: 302, endPoint y: 158, distance: 58.4
click at [302, 157] on div "The HD Anterior Kit is comprised of anatomic anterior matrices that feature HD …" at bounding box center [319, 143] width 181 height 156
click at [302, 158] on p "Product ID: 820197" at bounding box center [319, 161] width 181 height 9
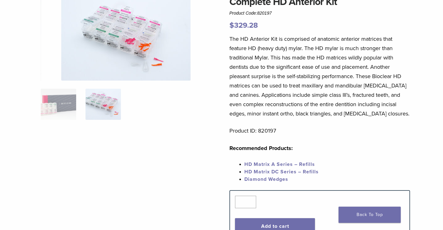
scroll to position [124, 0]
